Goal: Information Seeking & Learning: Stay updated

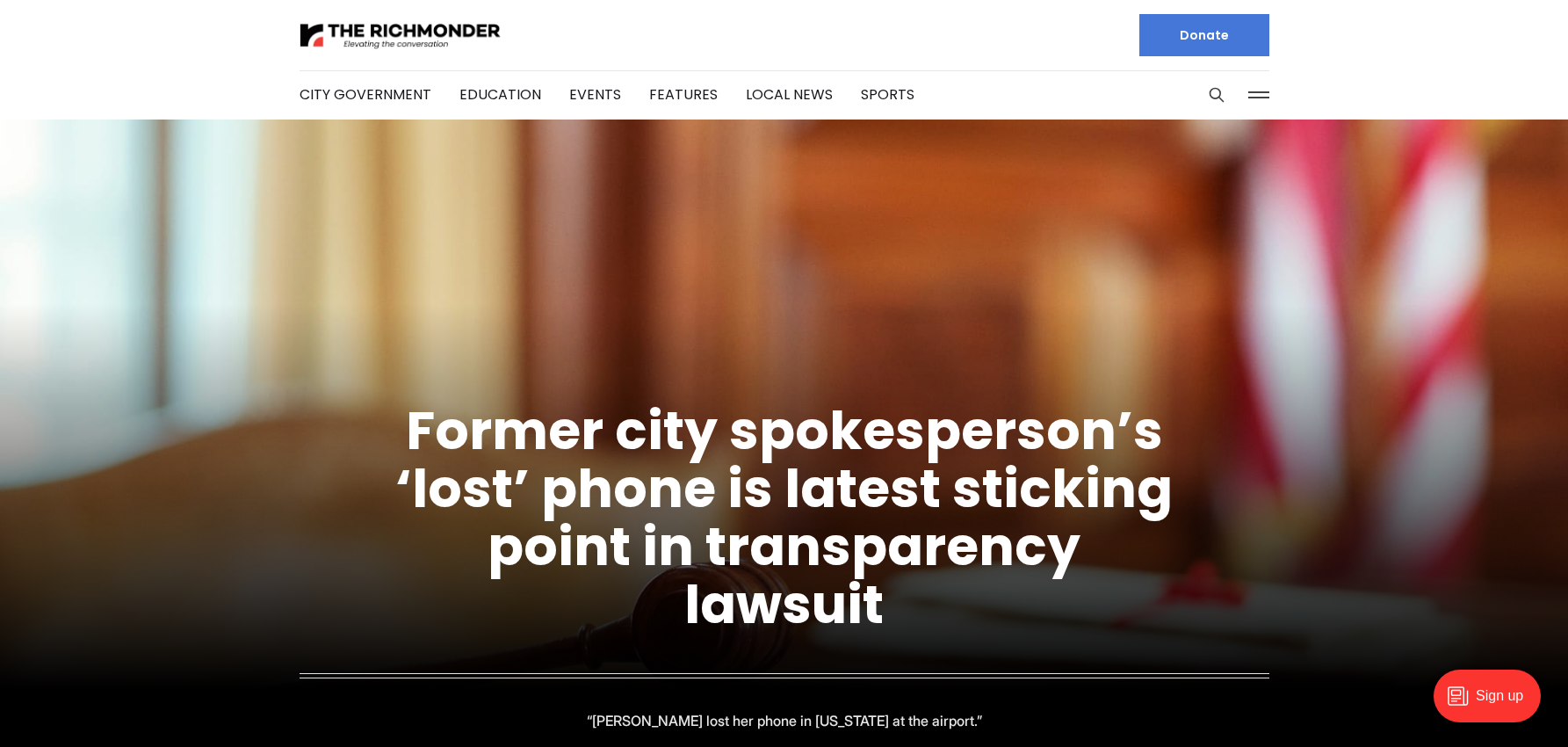
click at [1282, 89] on div "City Government Education Events Features Local News Sports Donate" at bounding box center [784, 60] width 1026 height 120
click at [1263, 92] on button at bounding box center [1259, 95] width 27 height 27
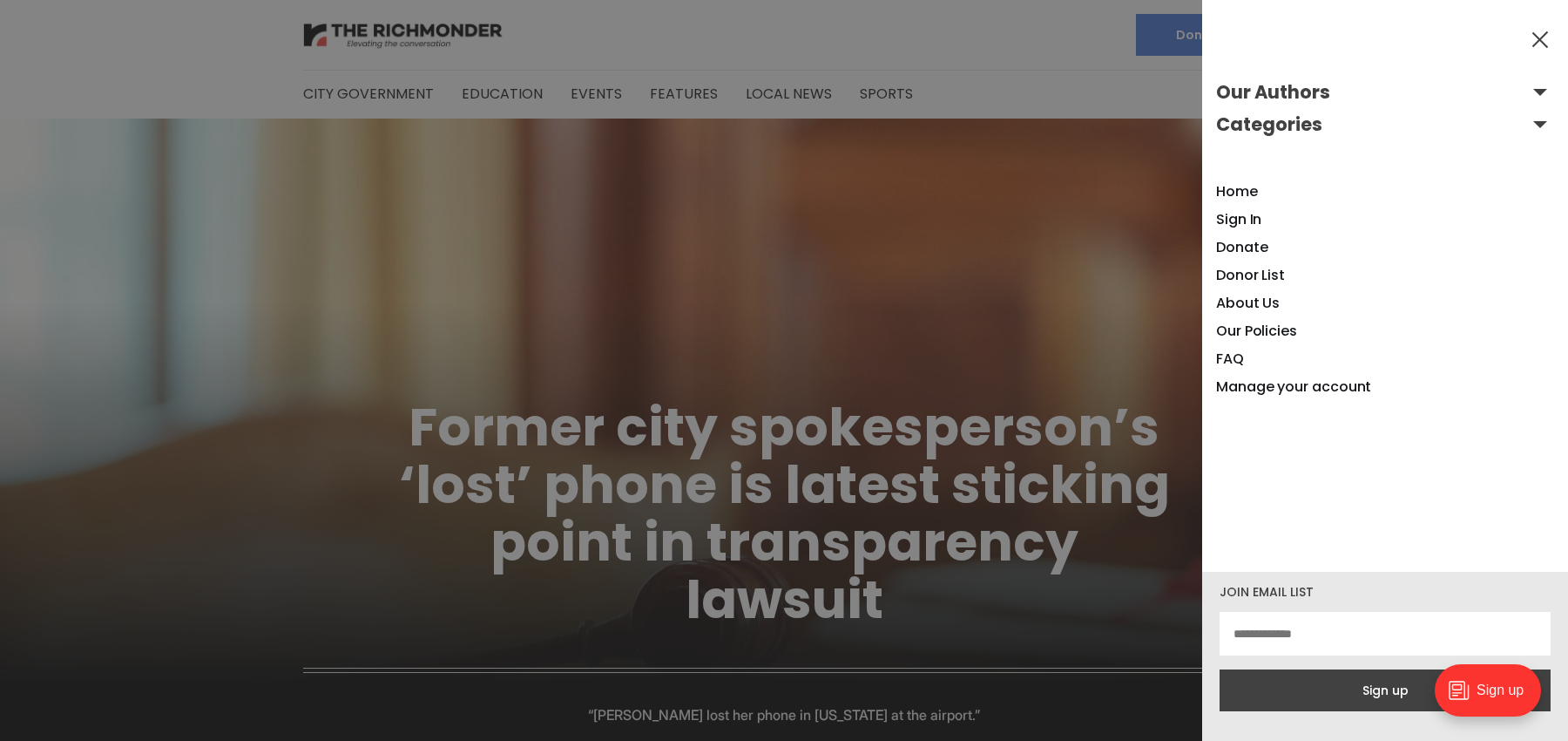
click at [1526, 123] on button "Categories" at bounding box center [1385, 125] width 338 height 28
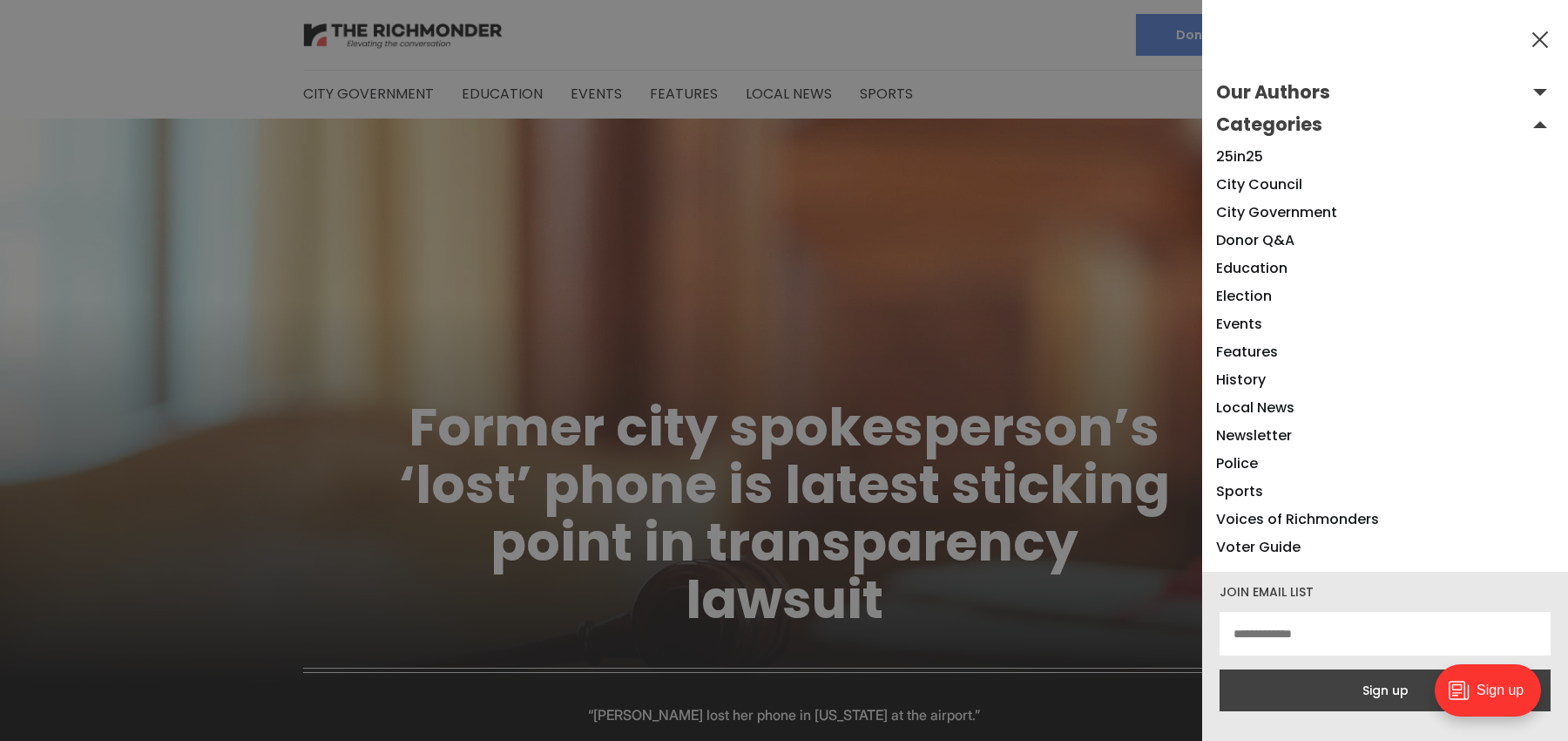
drag, startPoint x: 1034, startPoint y: 73, endPoint x: 1078, endPoint y: 104, distance: 53.8
click at [1035, 69] on div at bounding box center [784, 370] width 1568 height 741
click at [1103, 102] on div at bounding box center [784, 370] width 1568 height 741
click at [1538, 35] on button at bounding box center [1541, 40] width 27 height 27
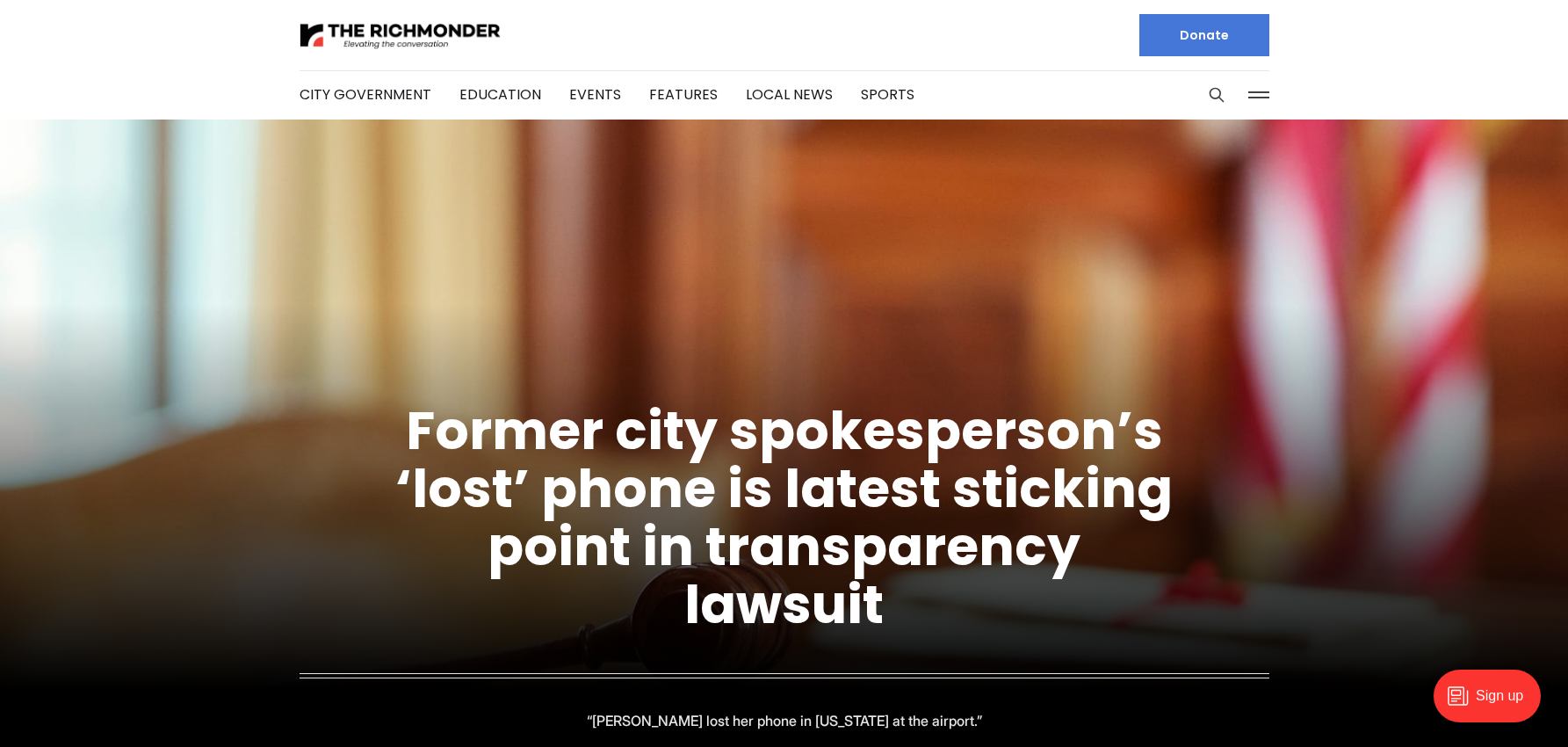
click at [1255, 93] on button at bounding box center [1259, 95] width 27 height 27
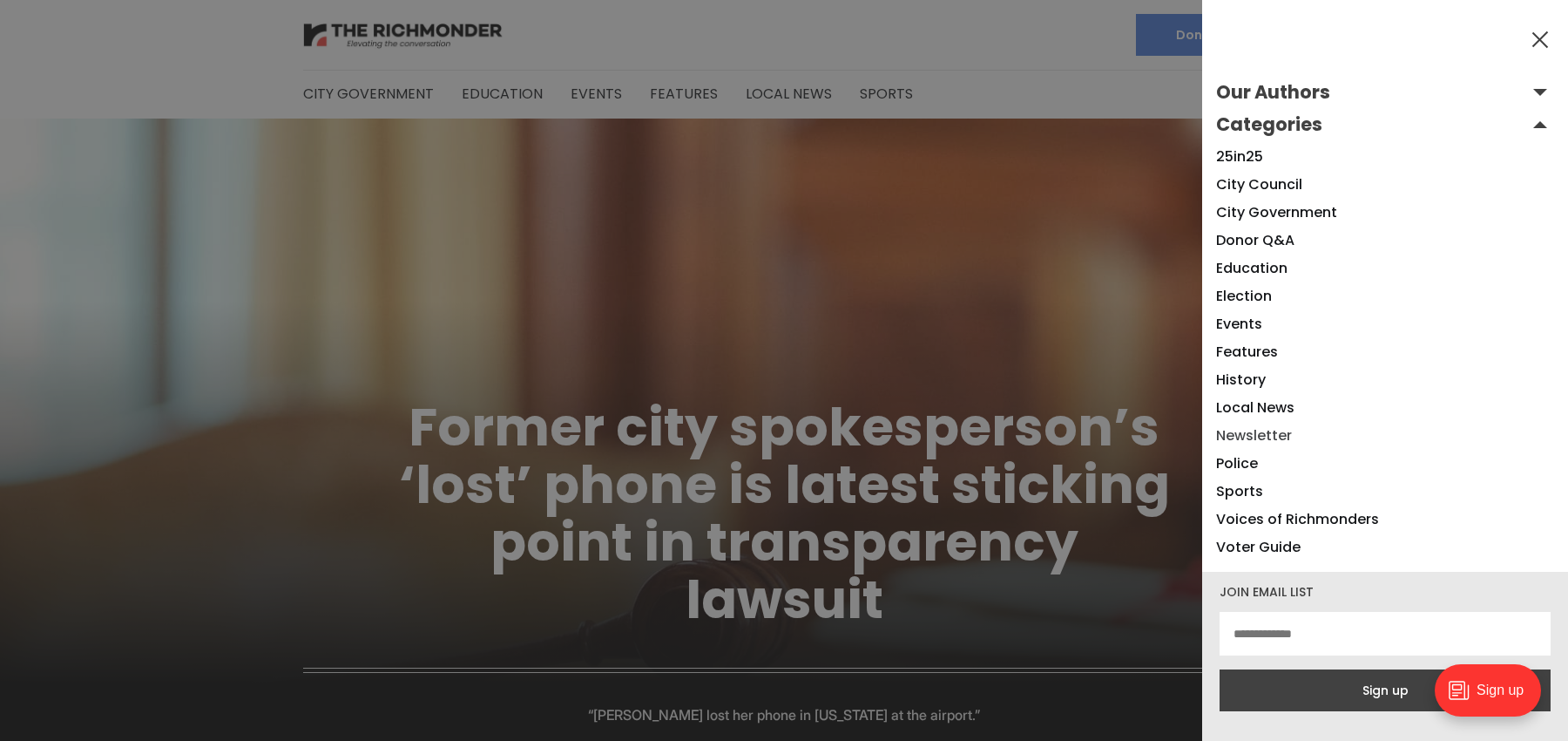
click at [1232, 438] on link "Newsletter" at bounding box center [1254, 435] width 76 height 20
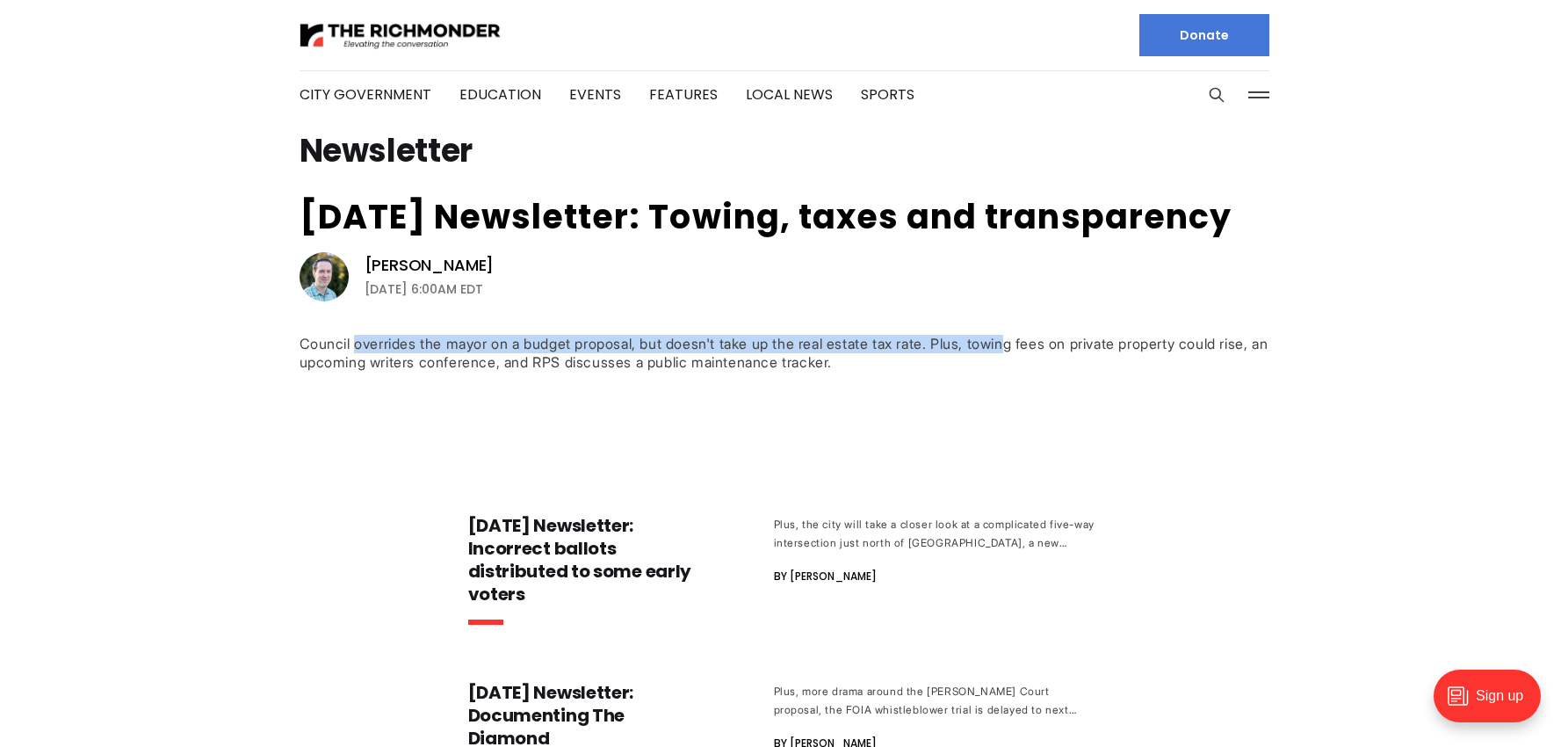
drag, startPoint x: 1011, startPoint y: 338, endPoint x: 353, endPoint y: 340, distance: 658.0
click at [353, 340] on div "Council overrides the mayor on a budget proposal, but doesn't take up the real …" at bounding box center [784, 353] width 970 height 37
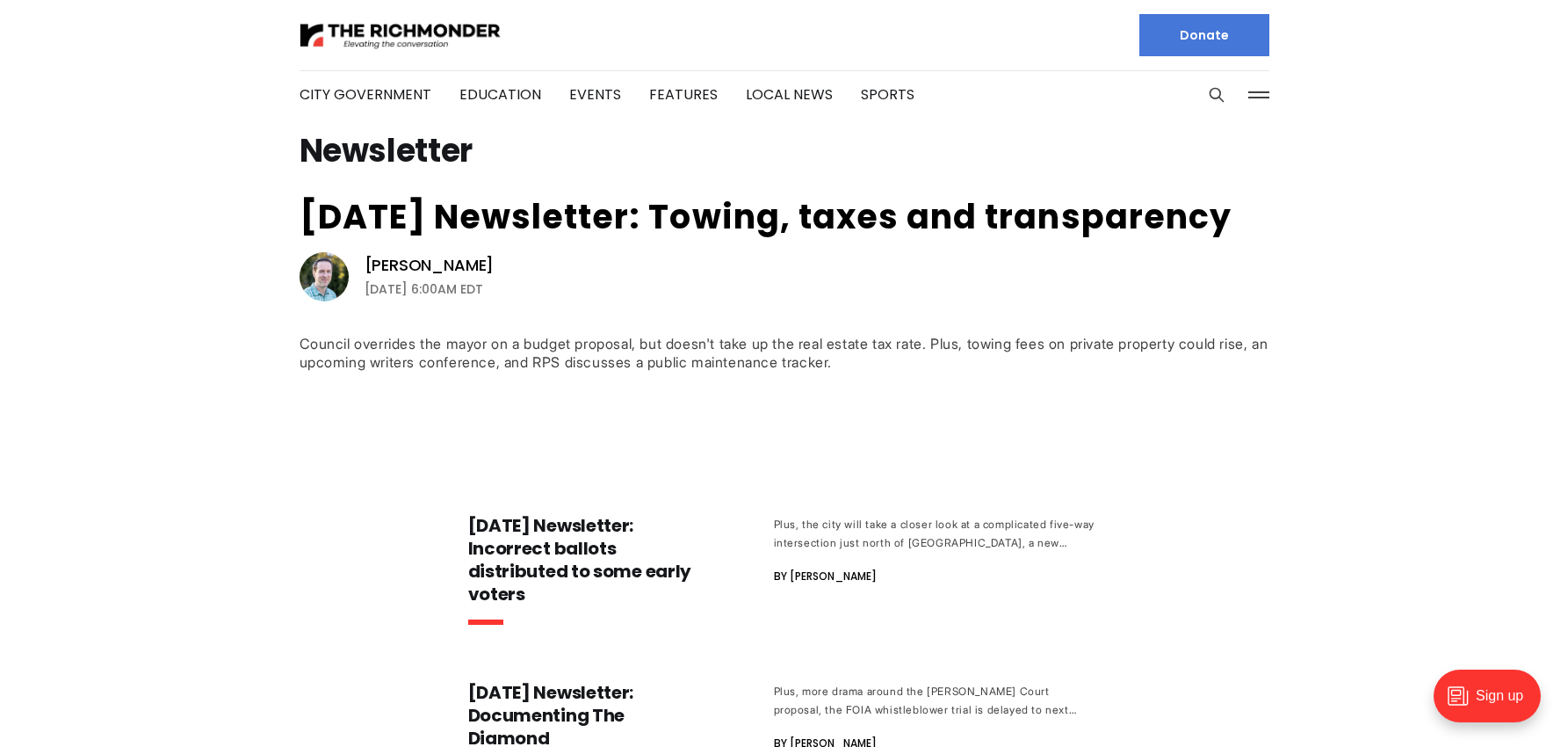
click at [368, 358] on div "Council overrides the mayor on a budget proposal, but doesn't take up the real …" at bounding box center [784, 353] width 970 height 37
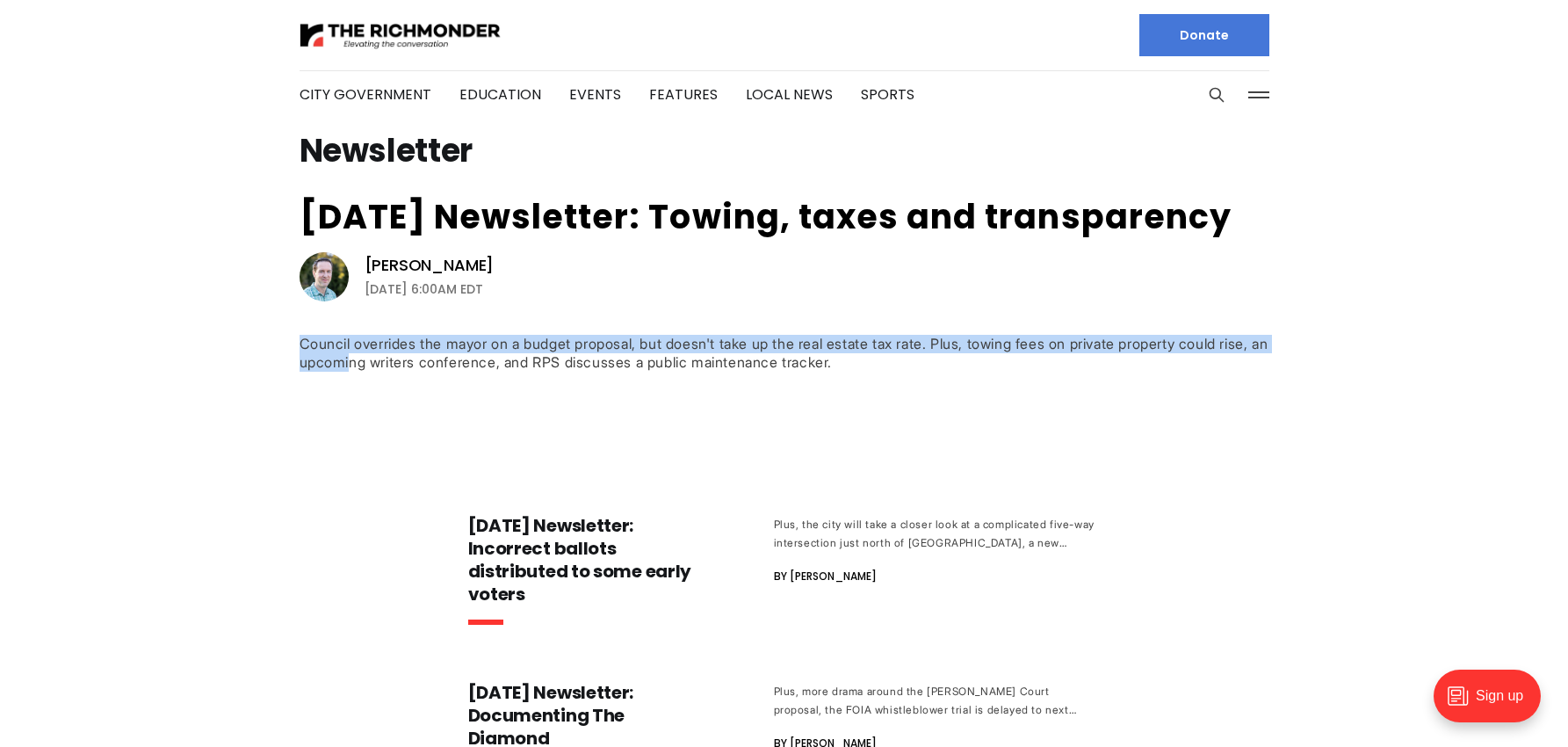
drag, startPoint x: 344, startPoint y: 354, endPoint x: 233, endPoint y: 333, distance: 113.0
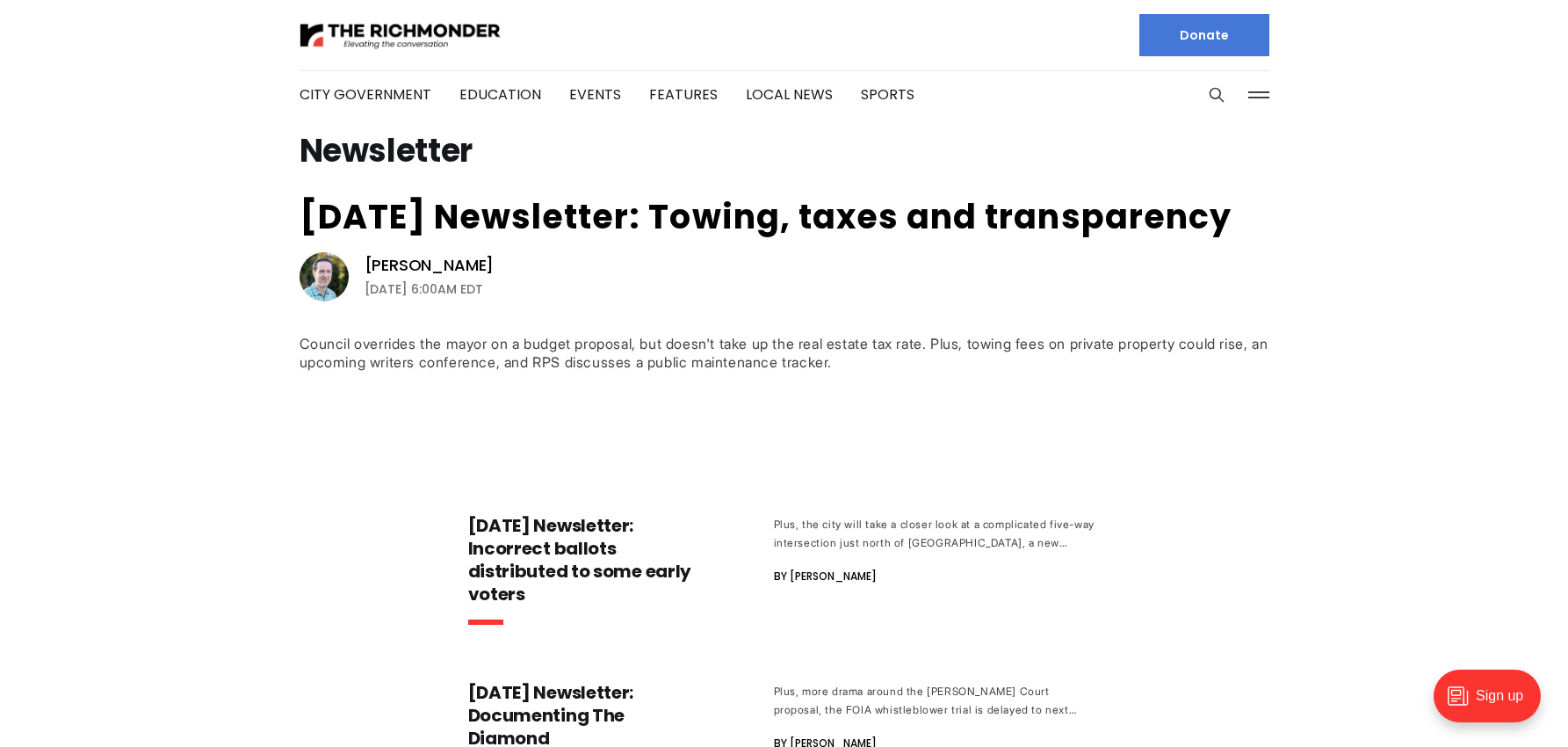
click at [284, 354] on article "[DATE] Newsletter: Towing, taxes and transparency [PERSON_NAME] [DATE] 6:00AM E…" at bounding box center [784, 313] width 1026 height 228
